Goal: Find specific page/section: Find specific page/section

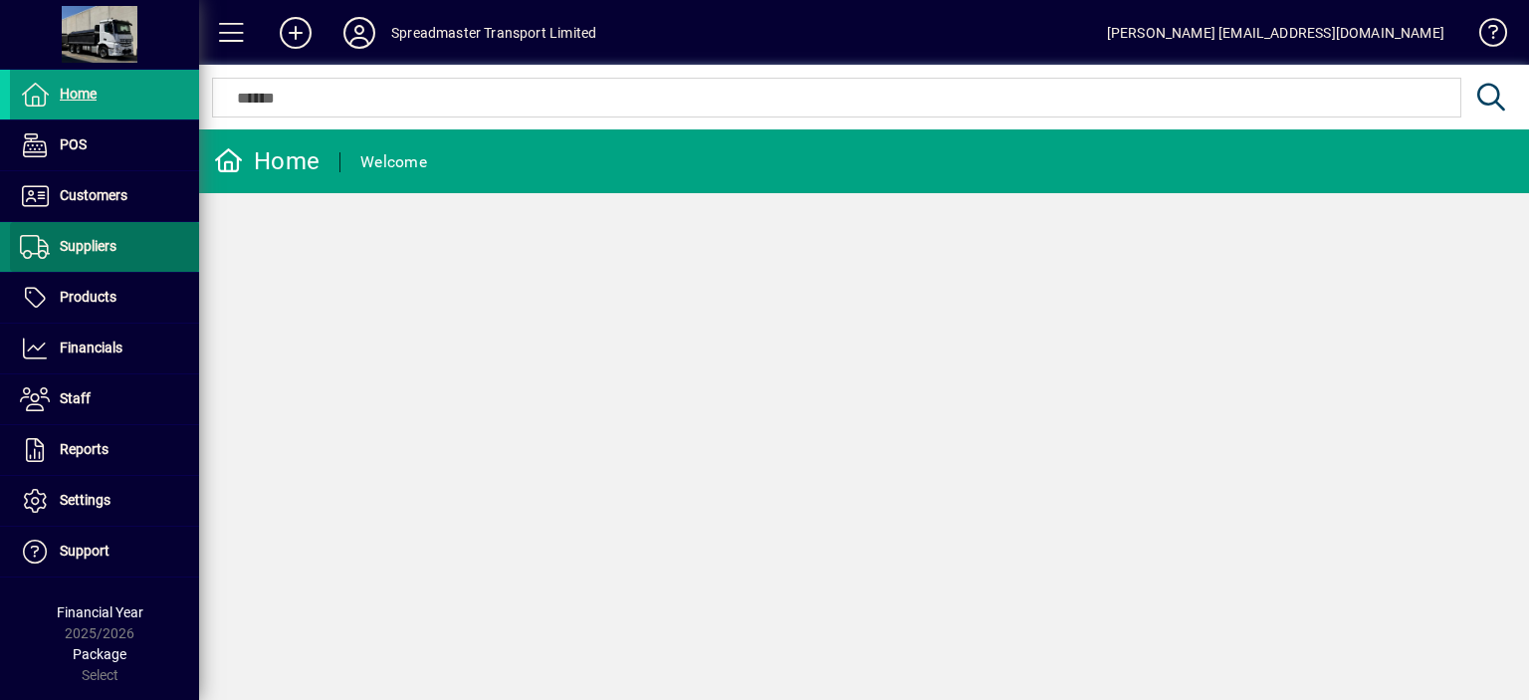
click at [104, 245] on span "Suppliers" at bounding box center [88, 246] width 57 height 16
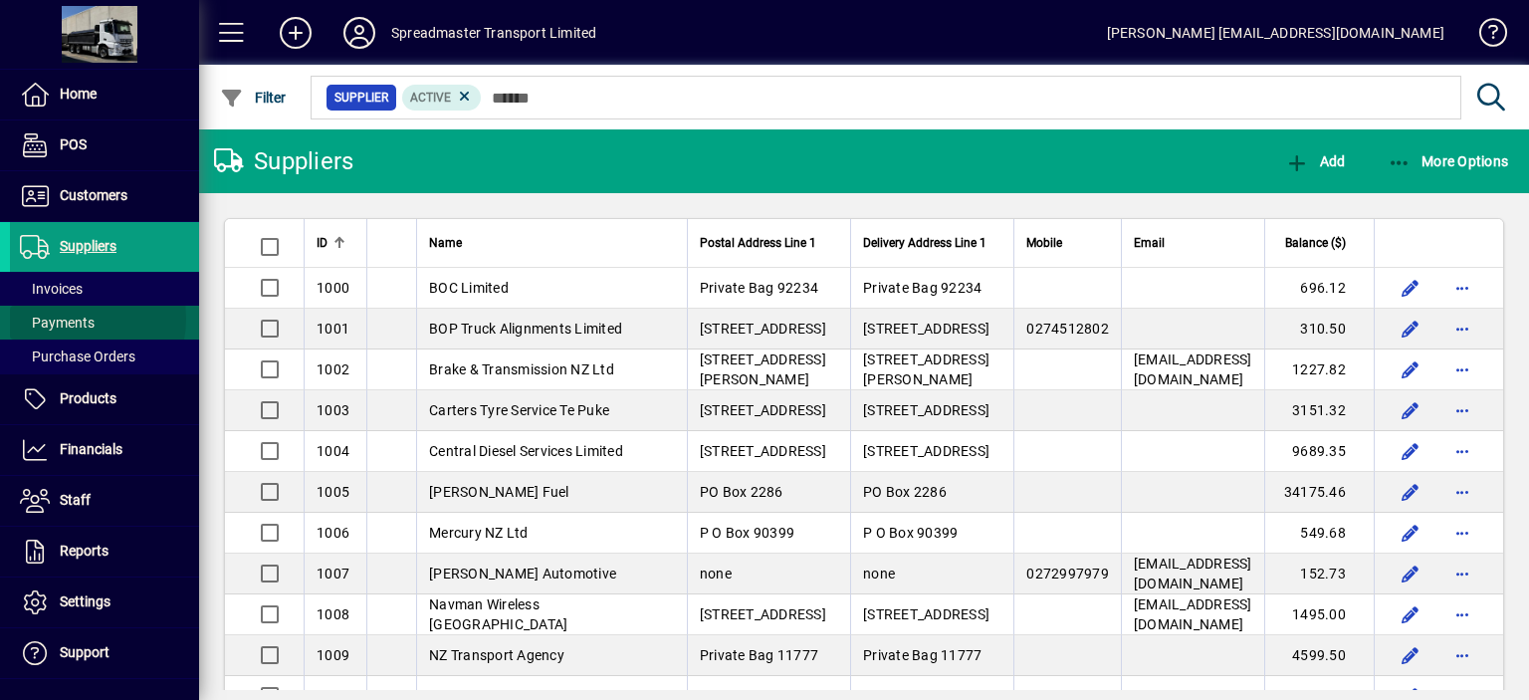
click at [62, 319] on span "Payments" at bounding box center [57, 323] width 75 height 16
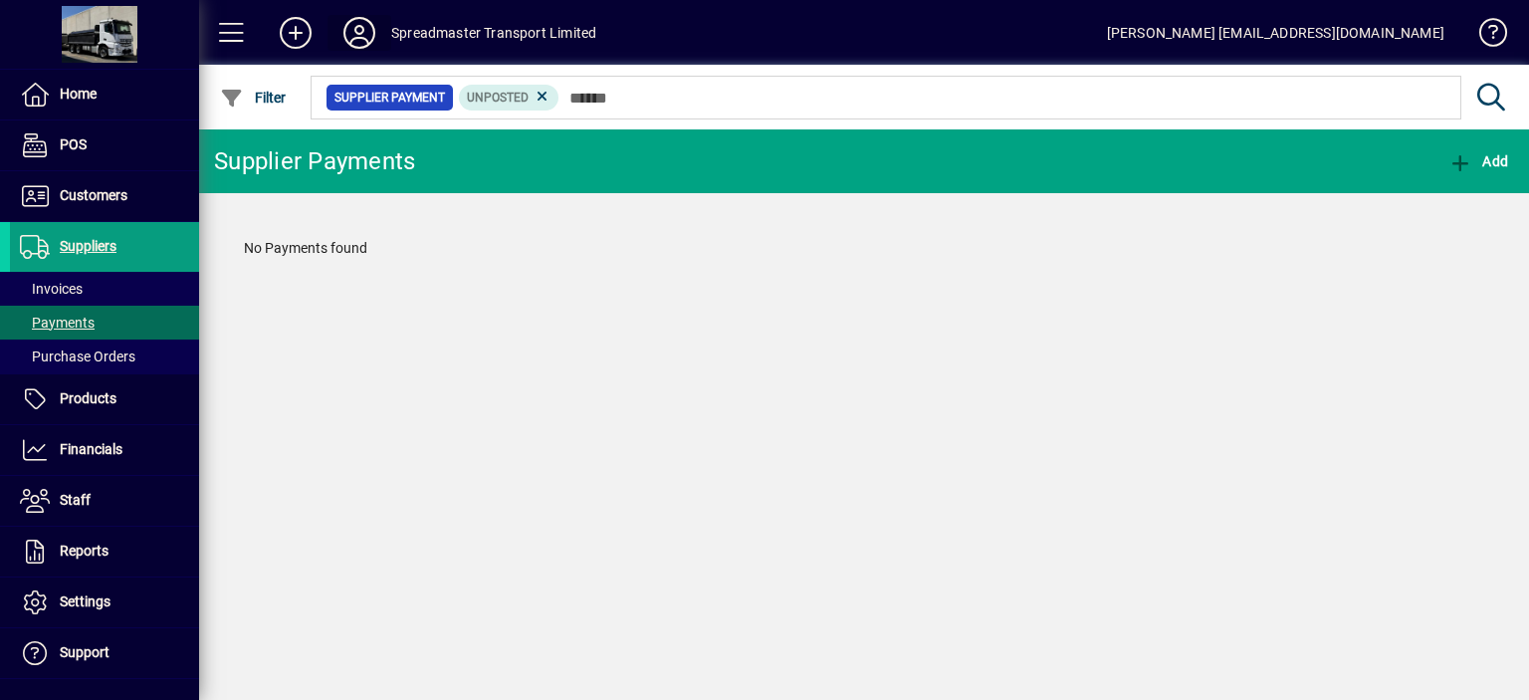
click at [355, 31] on icon at bounding box center [359, 33] width 40 height 32
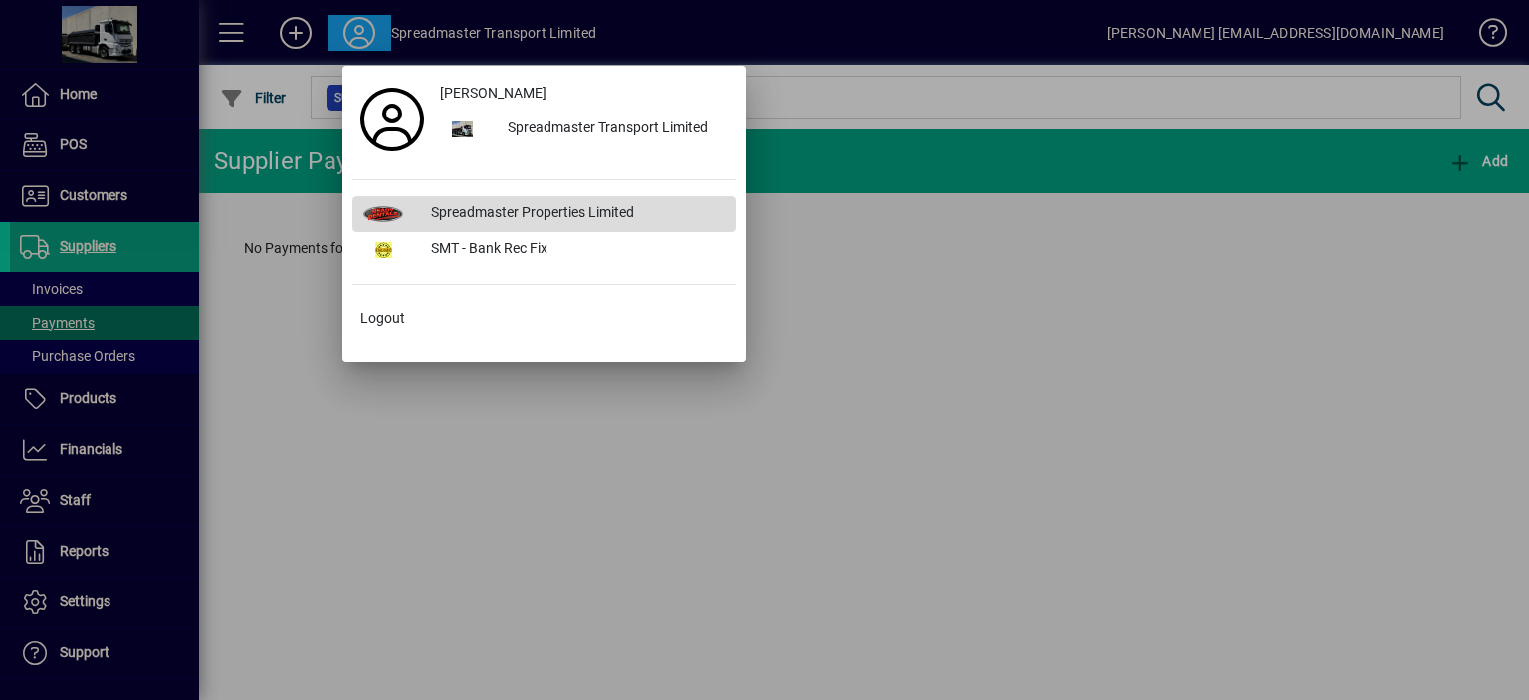
click at [514, 204] on div "Spreadmaster Properties Limited" at bounding box center [575, 214] width 321 height 36
